Goal: Task Accomplishment & Management: Manage account settings

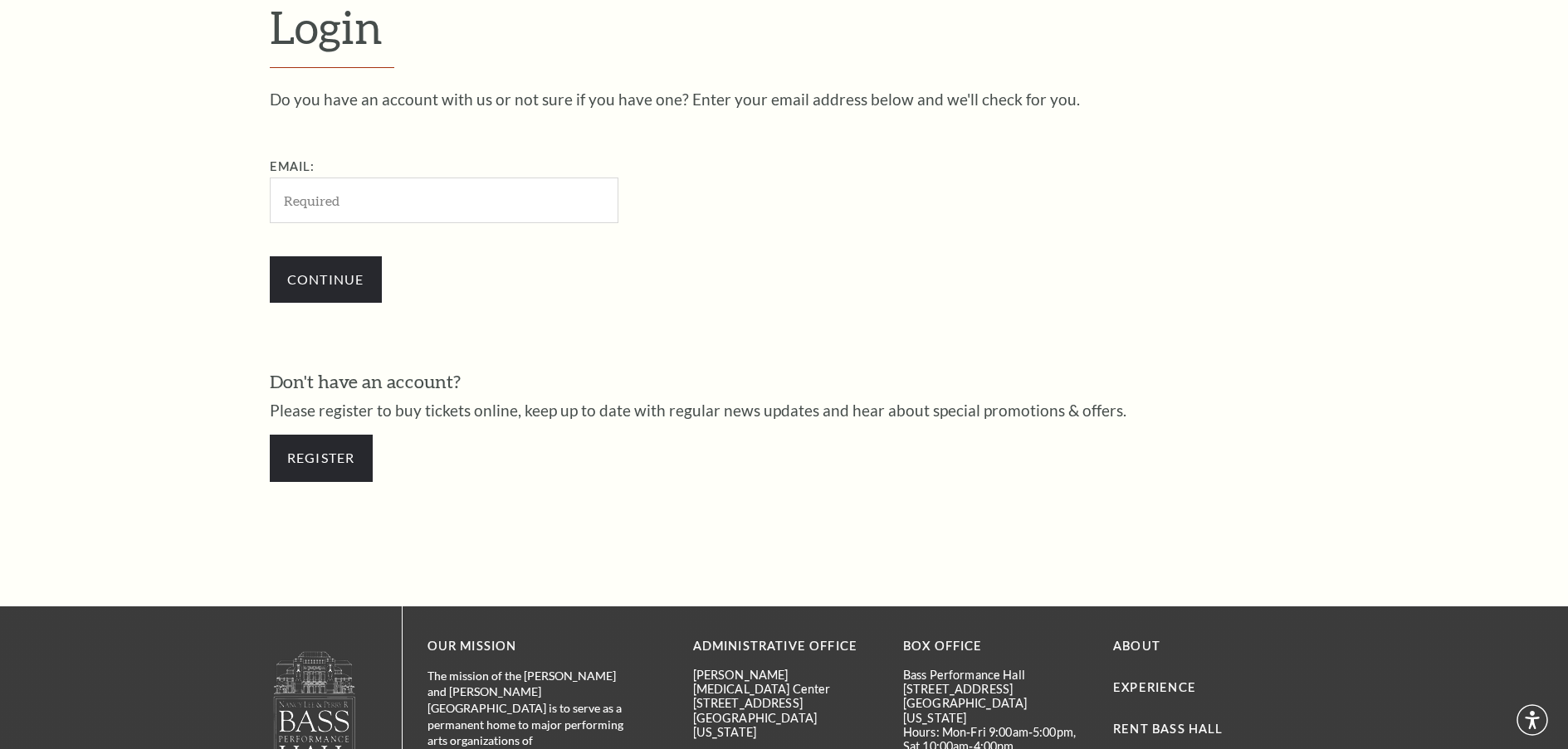
click at [279, 197] on input "Email:" at bounding box center [444, 200] width 349 height 46
type input "hughes77375@yahoo.com"
click at [352, 272] on input "Continue" at bounding box center [326, 280] width 112 height 47
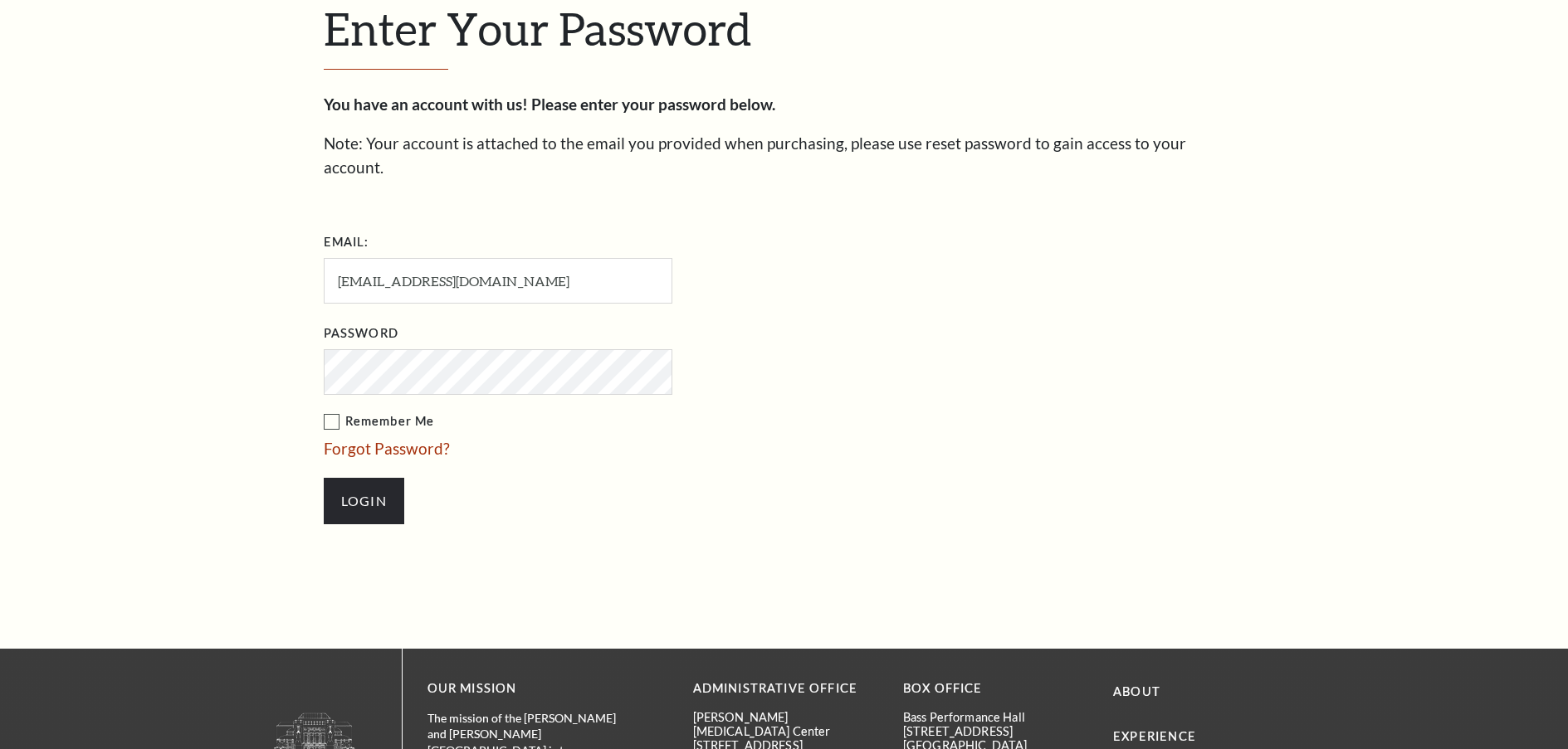
scroll to position [569, 0]
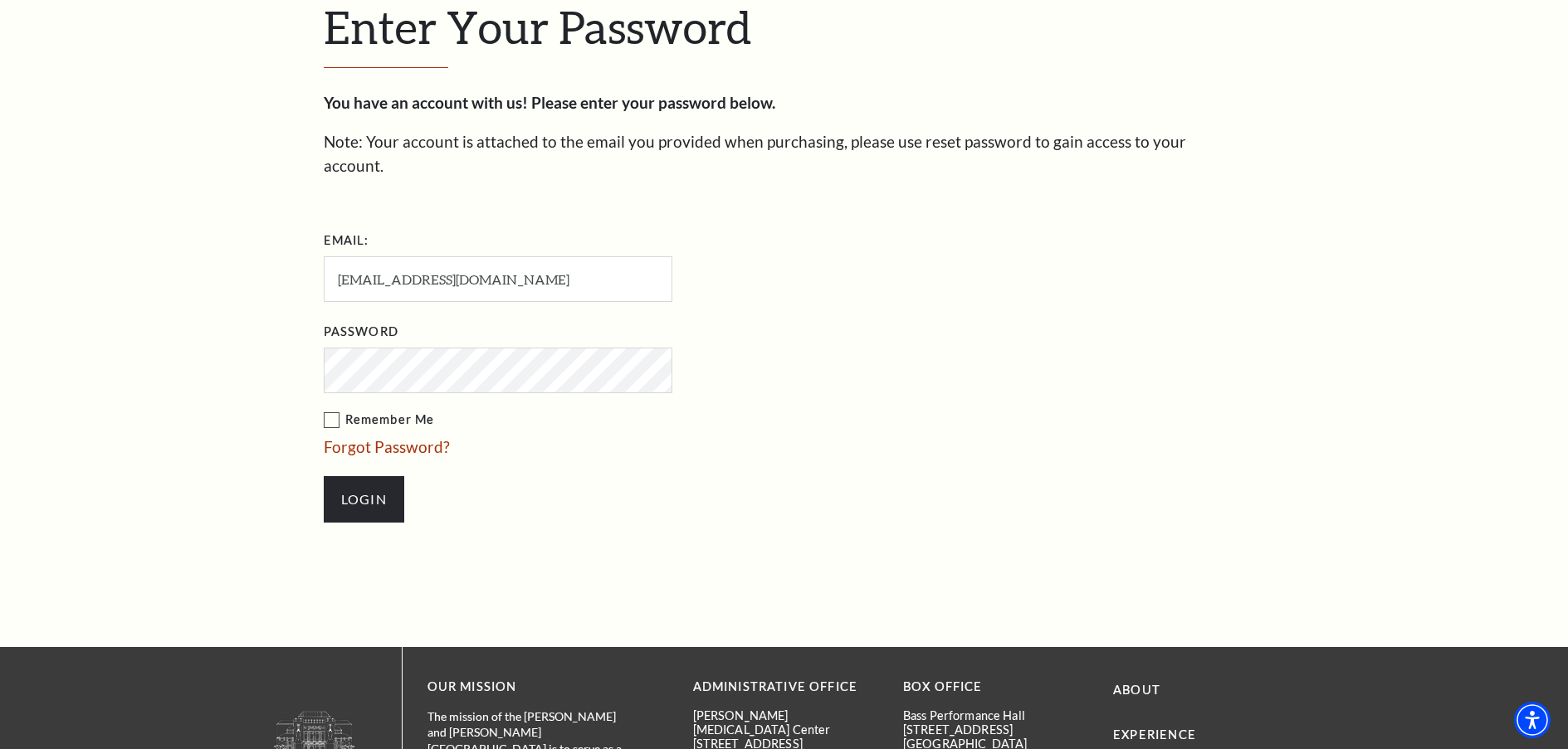
click at [326, 410] on label "Remember Me" at bounding box center [581, 420] width 515 height 21
click at [0, 0] on input "Remember Me" at bounding box center [0, 0] width 0 height 0
click at [367, 477] on input "Login" at bounding box center [364, 500] width 80 height 47
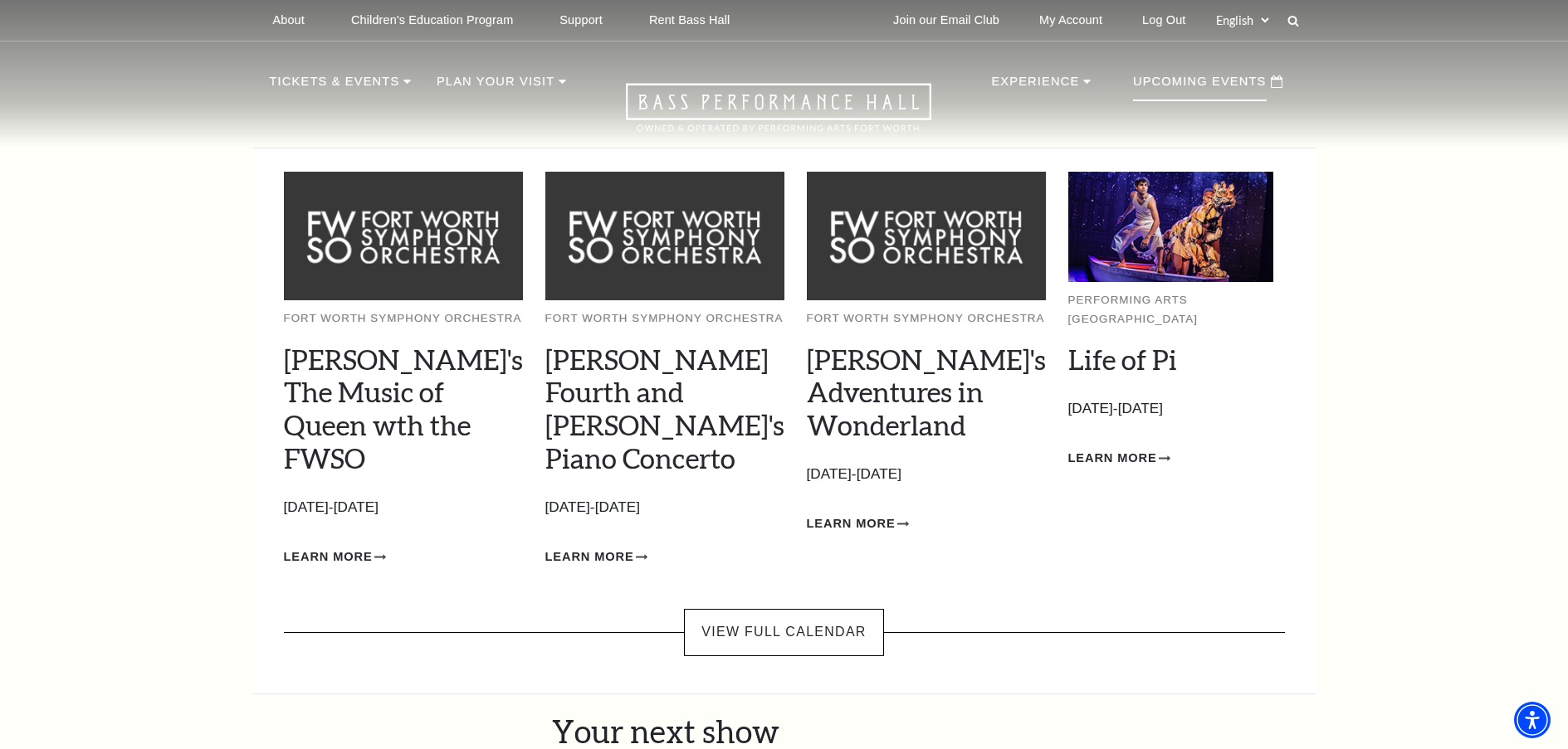
click at [1163, 91] on p "Upcoming Events" at bounding box center [1200, 86] width 134 height 30
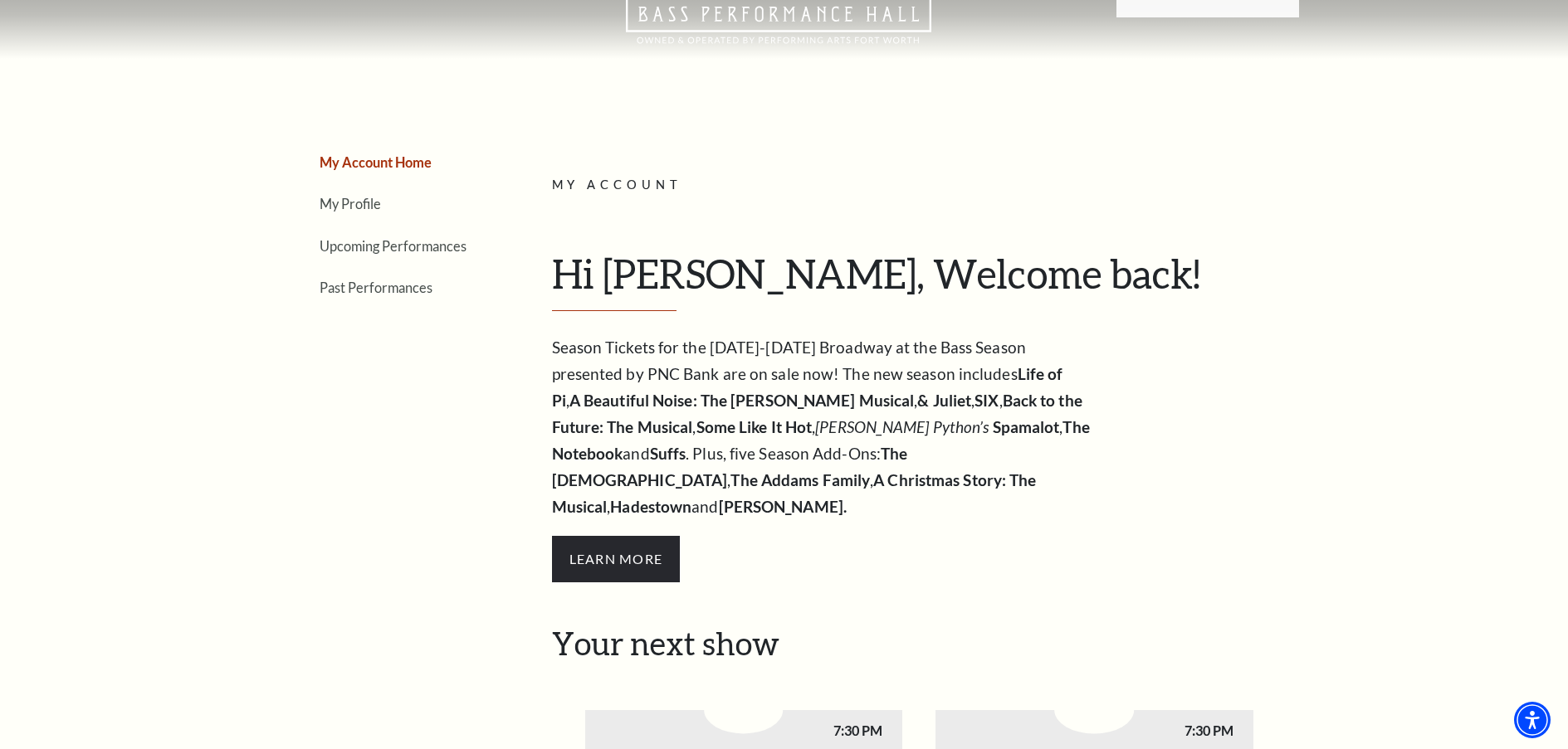
scroll to position [83, 0]
